Goal: Task Accomplishment & Management: Complete application form

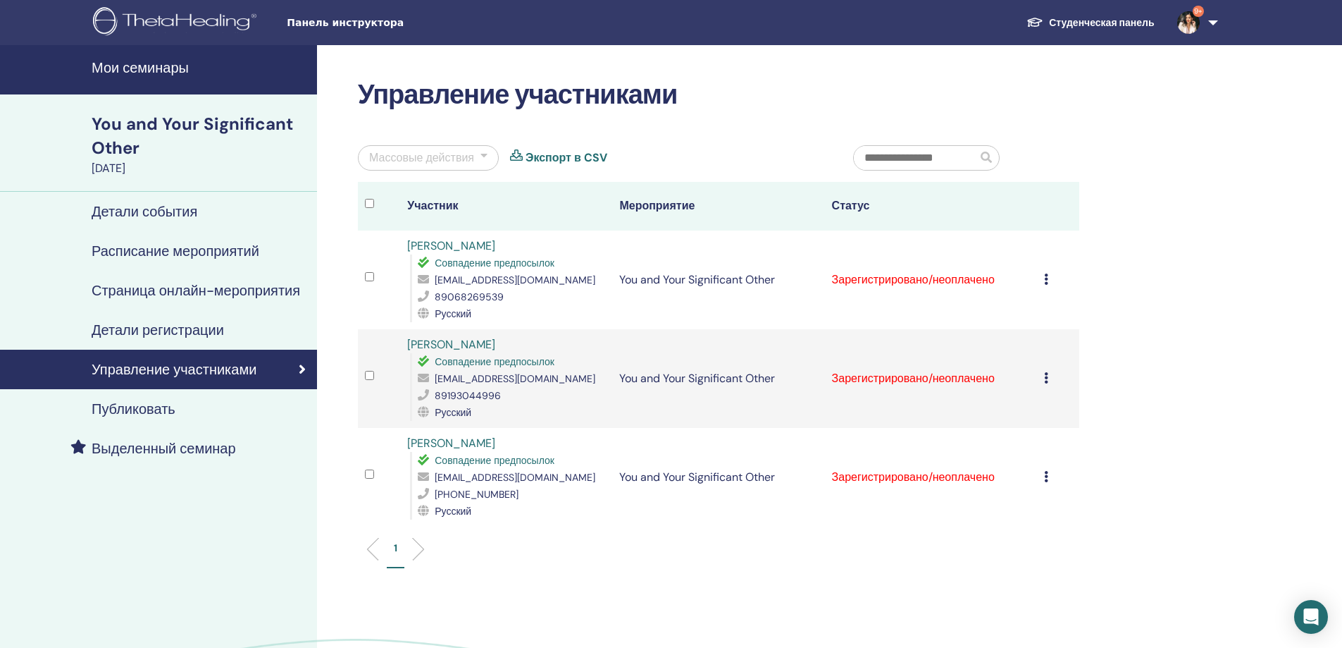
click at [1043, 478] on td "Отменить регистрацию Не выполнять автоматическую сертификацию Отметить как опла…" at bounding box center [1058, 477] width 42 height 99
click at [1047, 476] on icon at bounding box center [1046, 476] width 4 height 11
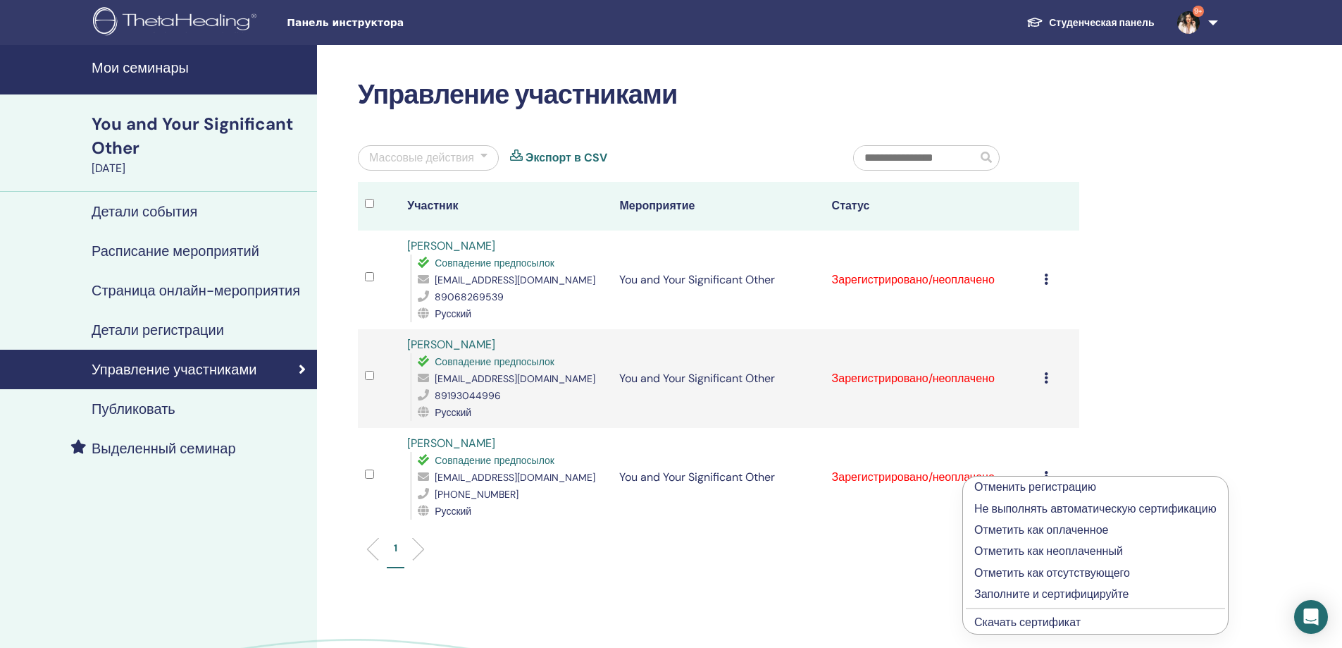
click at [1056, 593] on p "Заполните и сертифицируйте" at bounding box center [1096, 594] width 242 height 17
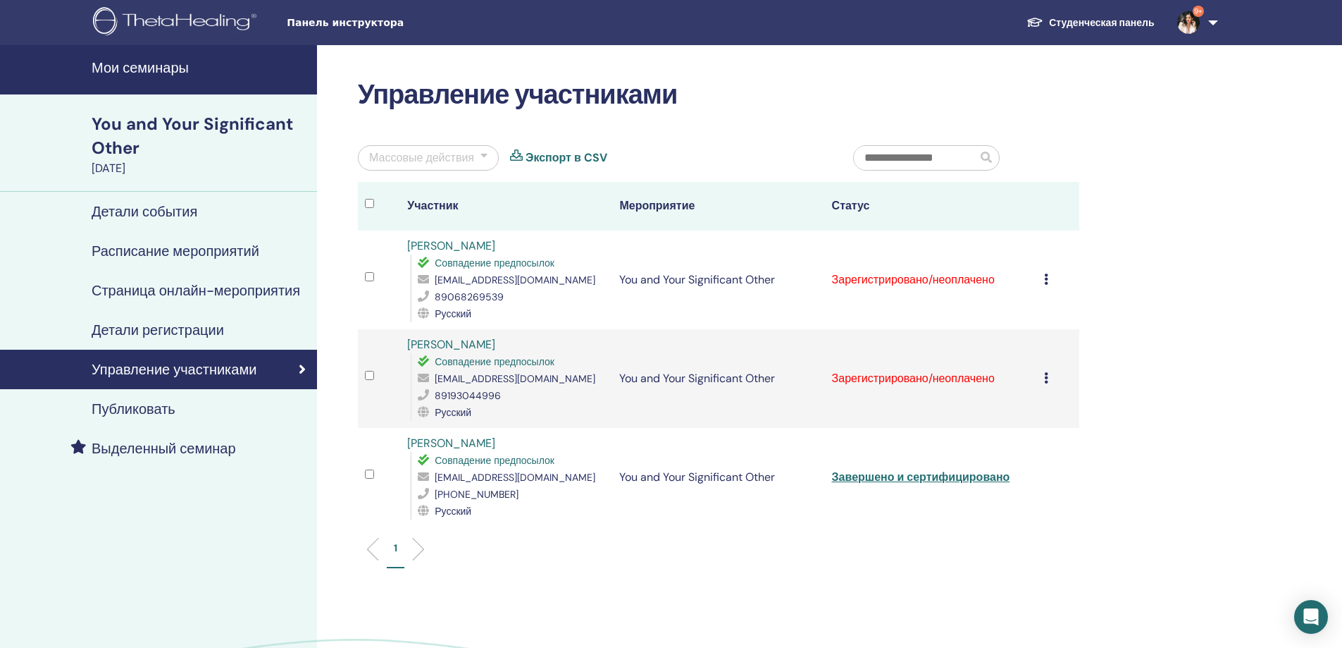
click at [1043, 376] on td "Отменить регистрацию Не выполнять автоматическую сертификацию Отметить как опла…" at bounding box center [1058, 378] width 42 height 99
click at [1047, 378] on icon at bounding box center [1046, 377] width 4 height 11
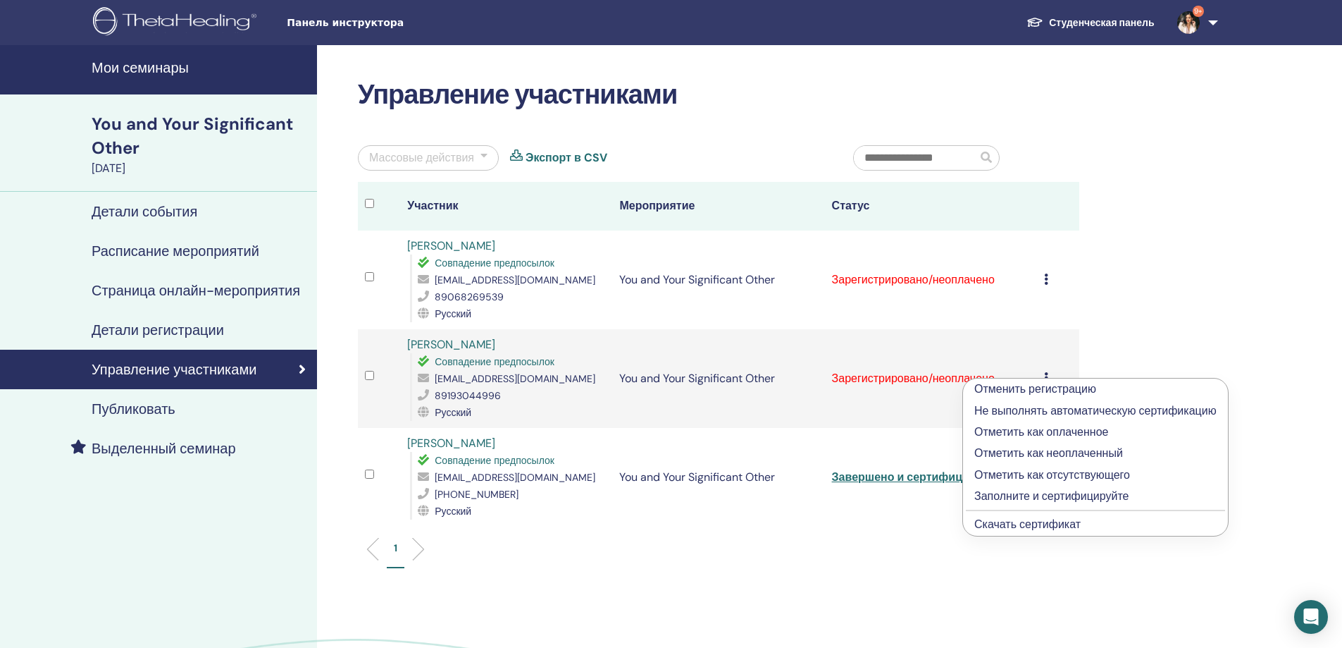
click at [1034, 495] on p "Заполните и сертифицируйте" at bounding box center [1096, 496] width 242 height 17
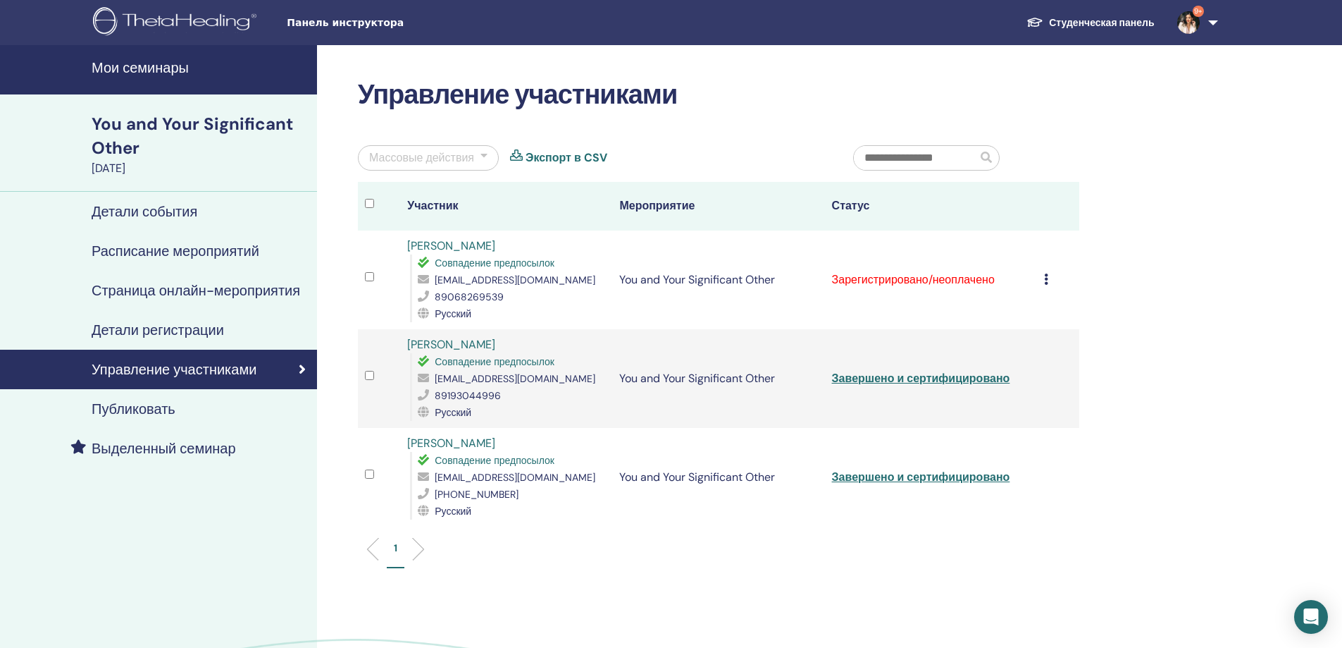
click at [1047, 278] on icon at bounding box center [1046, 278] width 4 height 11
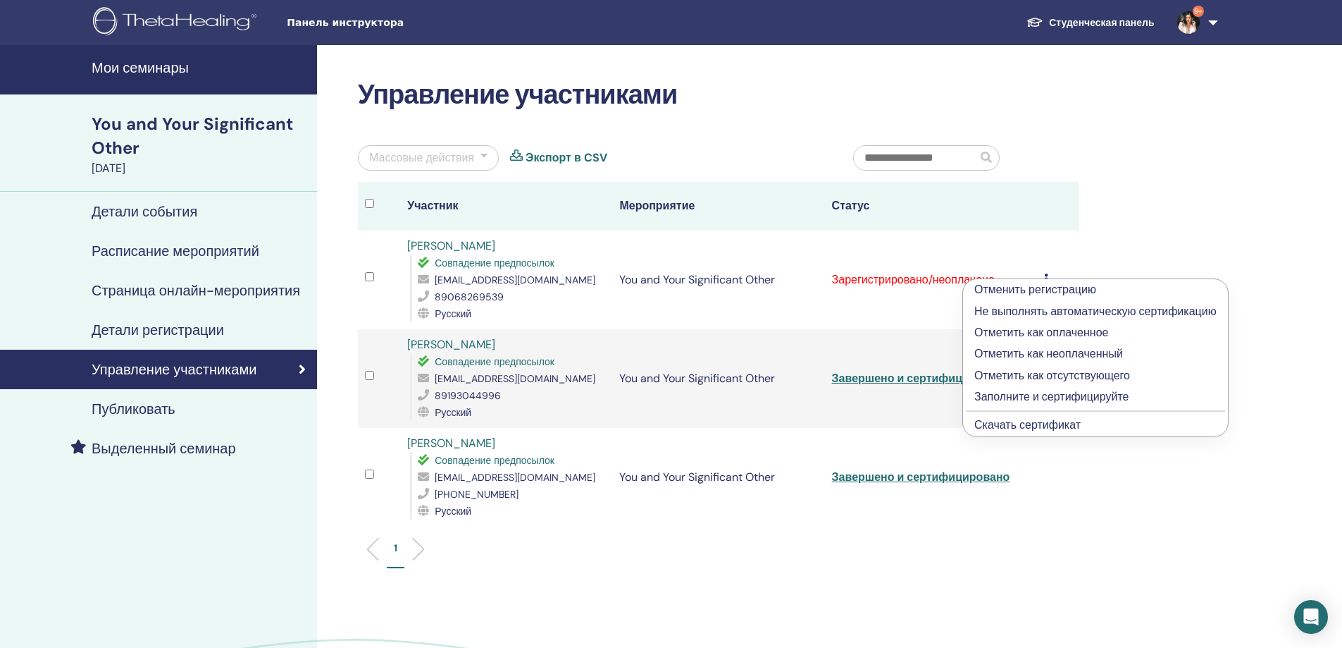
click at [1038, 394] on p "Заполните и сертифицируйте" at bounding box center [1096, 396] width 242 height 17
